Goal: Task Accomplishment & Management: Manage account settings

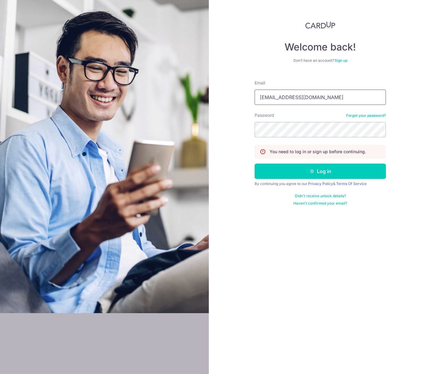
click at [362, 91] on input "[EMAIL_ADDRESS][DOMAIN_NAME]" at bounding box center [320, 97] width 131 height 15
type input "[EMAIL_ADDRESS][DOMAIN_NAME]"
click at [316, 172] on button "Log in" at bounding box center [320, 170] width 131 height 15
